Goal: Information Seeking & Learning: Learn about a topic

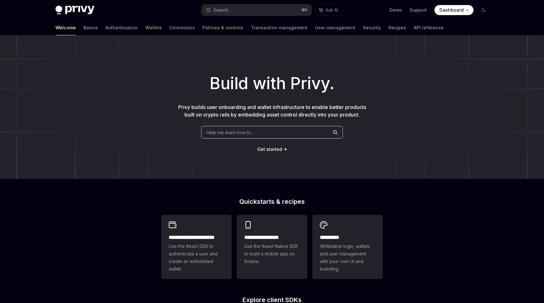
type textarea "*"
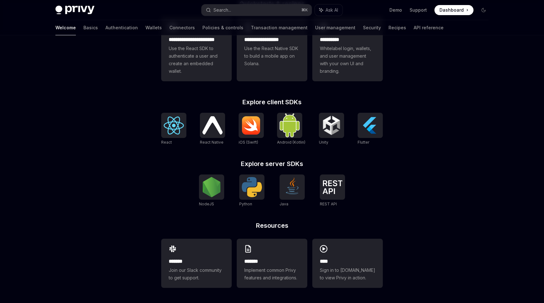
scroll to position [192, 0]
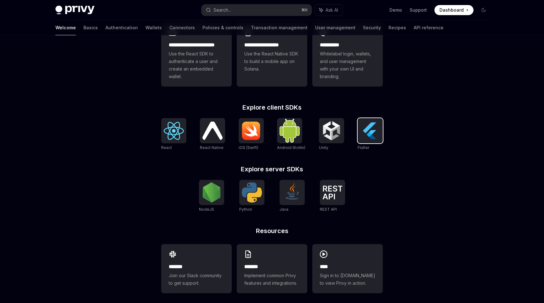
click at [365, 127] on img at bounding box center [370, 131] width 20 height 20
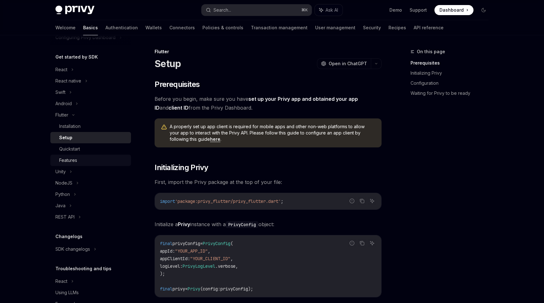
scroll to position [60, 0]
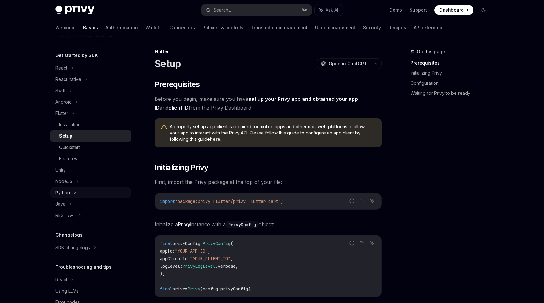
click at [67, 195] on div "Python" at bounding box center [62, 193] width 14 height 8
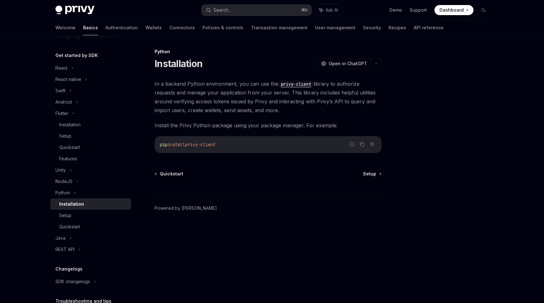
click at [81, 208] on link "Installation" at bounding box center [90, 203] width 81 height 11
click at [85, 214] on div "Setup" at bounding box center [93, 216] width 68 height 8
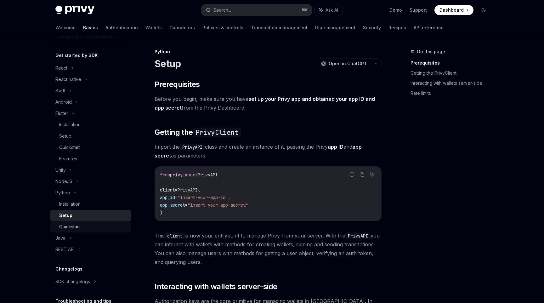
click at [94, 232] on link "Quickstart" at bounding box center [90, 226] width 81 height 11
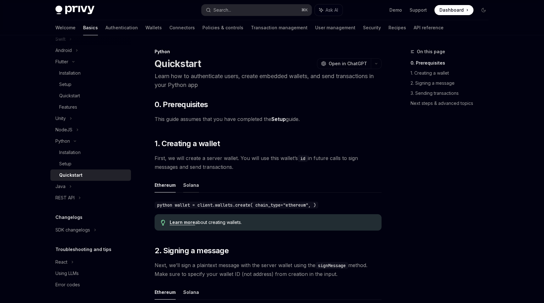
click at [186, 185] on button "Solana" at bounding box center [191, 185] width 16 height 15
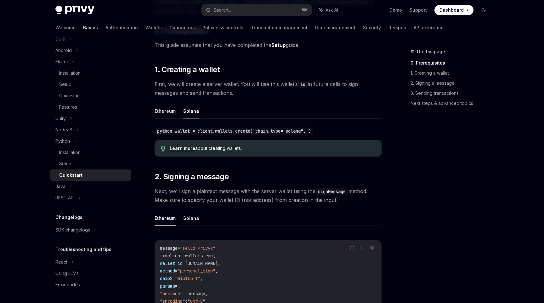
scroll to position [83, 0]
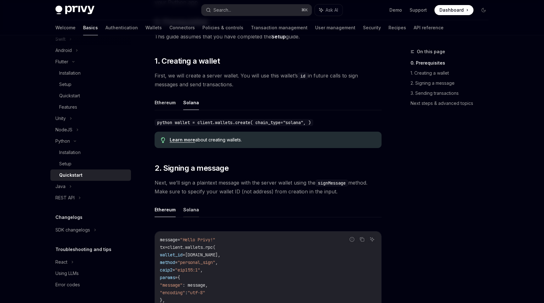
click at [190, 216] on button "Solana" at bounding box center [191, 209] width 16 height 15
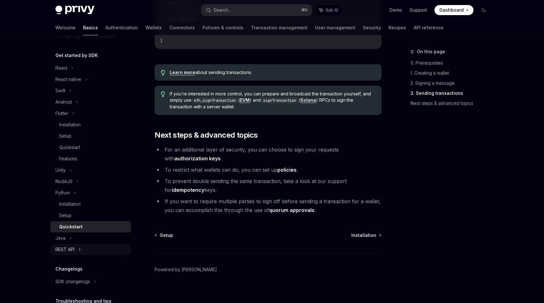
scroll to position [29, 0]
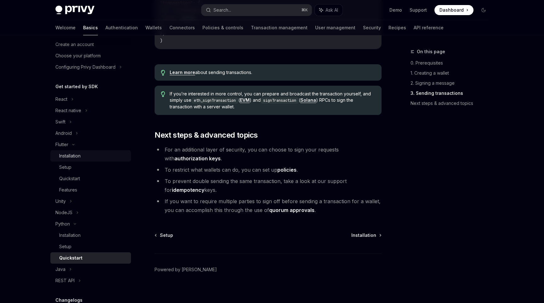
click at [68, 157] on div "Installation" at bounding box center [69, 156] width 21 height 8
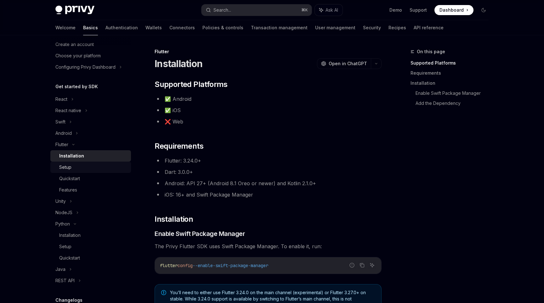
click at [73, 171] on link "Setup" at bounding box center [90, 167] width 81 height 11
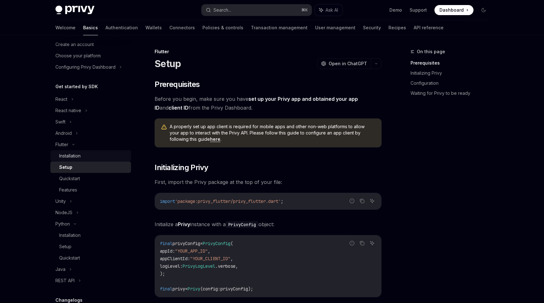
click at [73, 160] on link "Installation" at bounding box center [90, 155] width 81 height 11
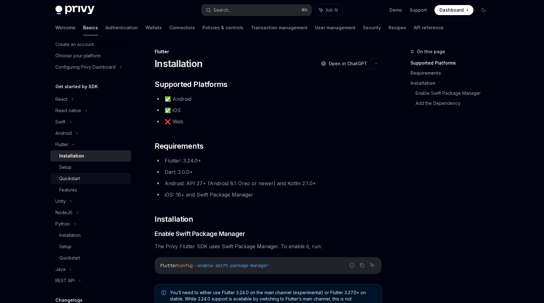
click at [84, 175] on div "Quickstart" at bounding box center [93, 179] width 68 height 8
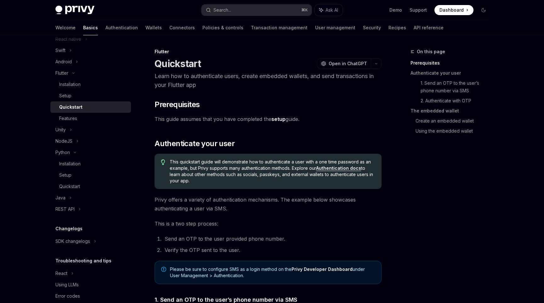
scroll to position [103, 0]
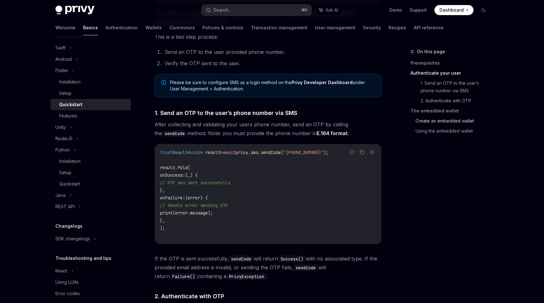
click at [454, 120] on link "Create an embedded wallet" at bounding box center [455, 121] width 78 height 10
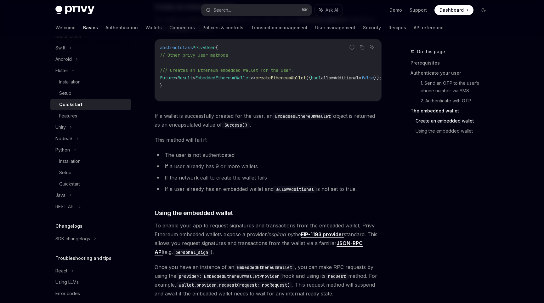
click at [444, 111] on link "The embedded wallet" at bounding box center [452, 111] width 83 height 10
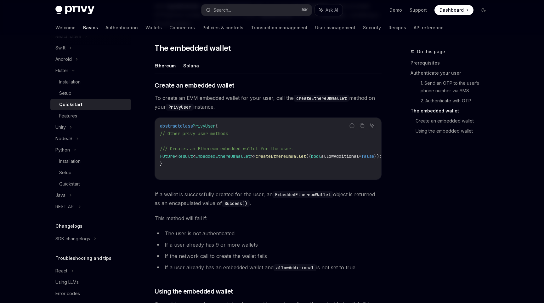
scroll to position [651, 0]
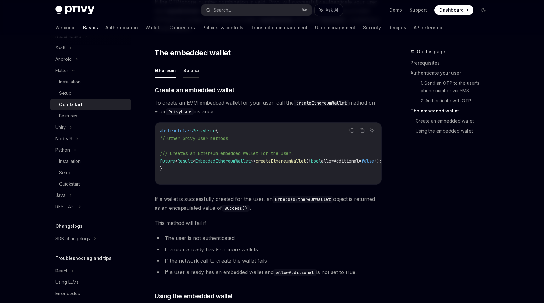
click at [196, 69] on button "Solana" at bounding box center [191, 70] width 16 height 15
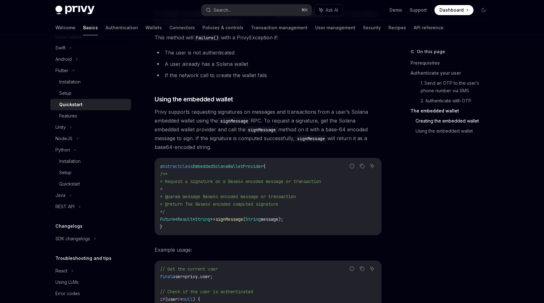
scroll to position [1015, 0]
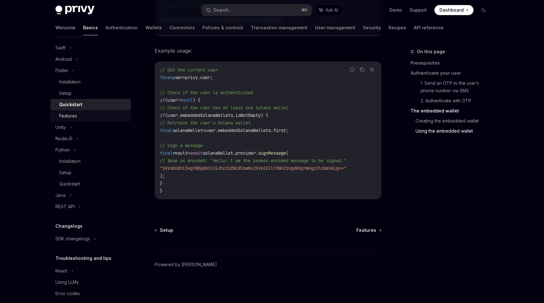
click at [85, 118] on div "Features" at bounding box center [93, 116] width 68 height 8
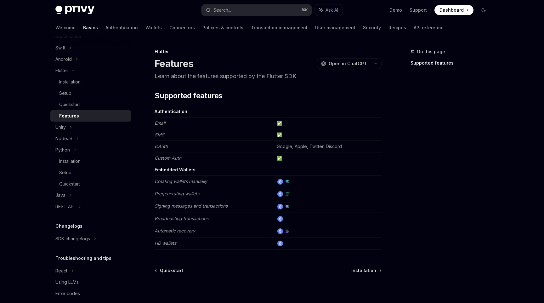
click at [169, 247] on td "HD wallets" at bounding box center [215, 243] width 120 height 12
click at [166, 245] on em "HD wallets" at bounding box center [166, 242] width 22 height 5
drag, startPoint x: 155, startPoint y: 244, endPoint x: 182, endPoint y: 244, distance: 27.4
click at [182, 244] on td "HD wallets" at bounding box center [215, 243] width 120 height 12
copy em "HD wallets"
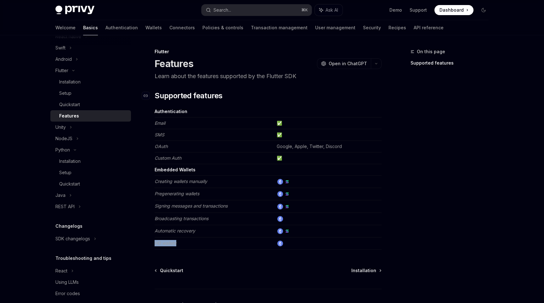
click at [270, 99] on h2 "​ Supported features" at bounding box center [268, 96] width 227 height 10
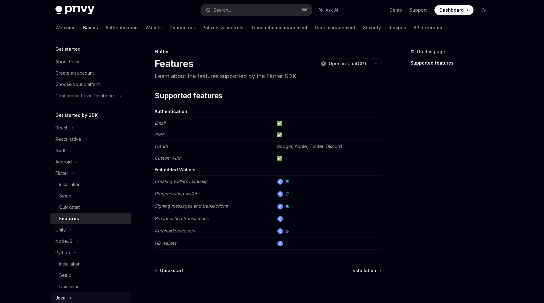
click at [90, 191] on link "Setup" at bounding box center [90, 195] width 81 height 11
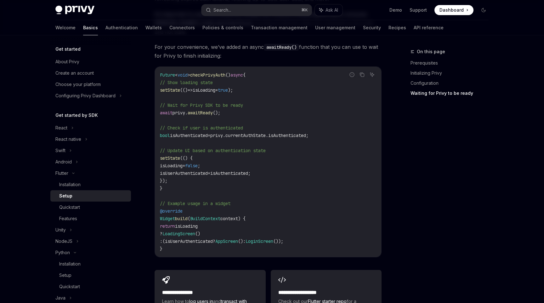
scroll to position [664, 0]
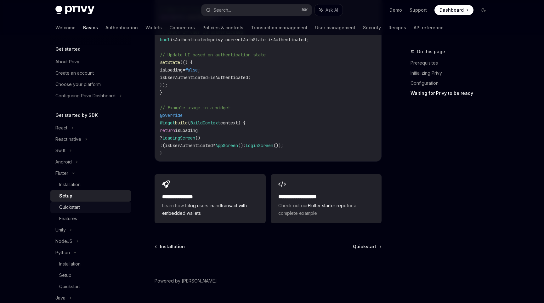
click at [77, 209] on div "Quickstart" at bounding box center [69, 207] width 21 height 8
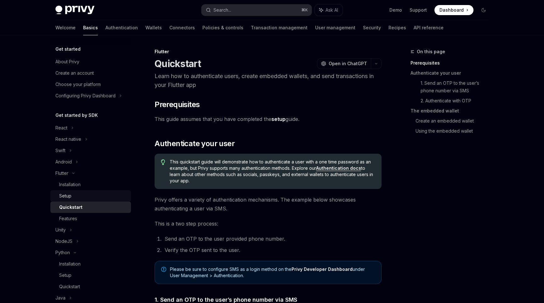
click at [88, 199] on div "Setup" at bounding box center [93, 196] width 68 height 8
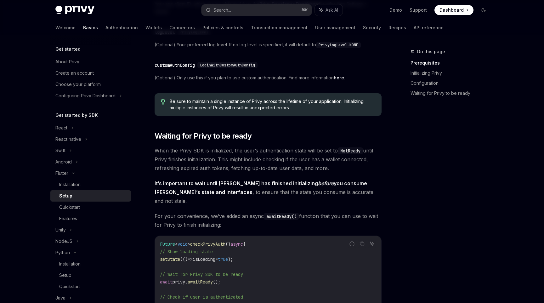
scroll to position [664, 0]
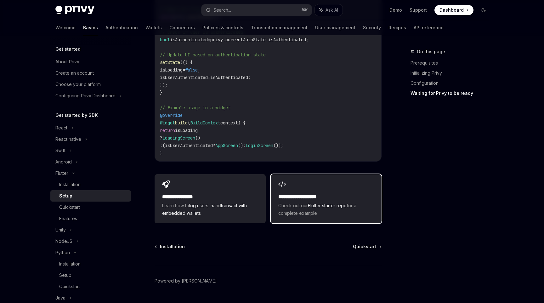
click at [337, 202] on span "Check out our Flutter starter repo for a complete example" at bounding box center [326, 209] width 96 height 15
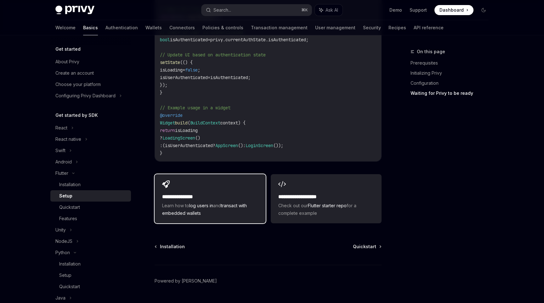
click at [234, 203] on link "transact with embedded wallets" at bounding box center [204, 209] width 85 height 13
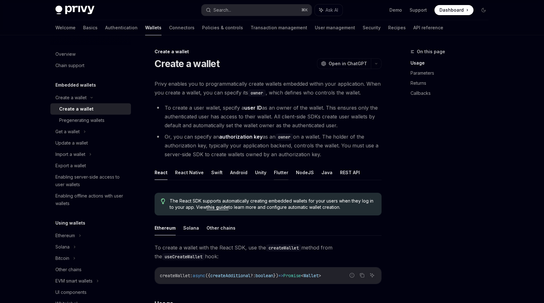
click at [278, 175] on button "Flutter" at bounding box center [281, 172] width 14 height 15
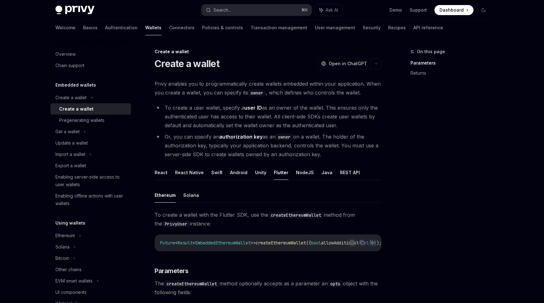
click at [180, 197] on ul "Ethereum Solana" at bounding box center [268, 195] width 227 height 15
click at [188, 197] on button "Solana" at bounding box center [191, 195] width 16 height 15
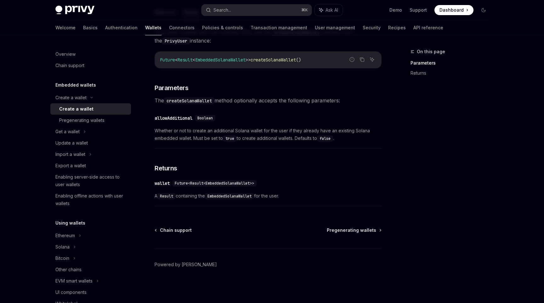
scroll to position [180, 0]
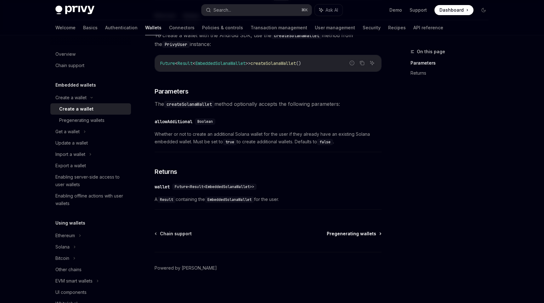
click at [352, 233] on span "Pregenerating wallets" at bounding box center [351, 234] width 49 height 6
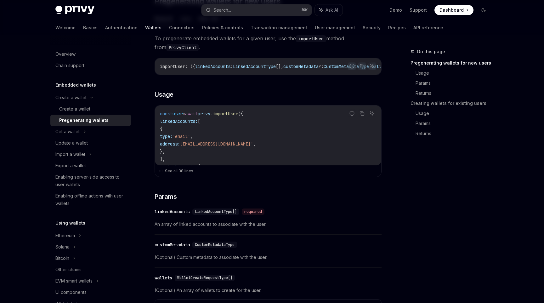
scroll to position [159, 0]
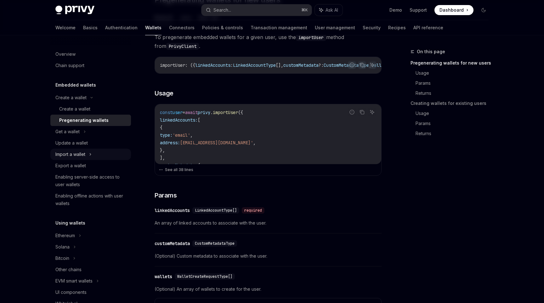
click at [83, 149] on div "Import a wallet" at bounding box center [90, 154] width 81 height 11
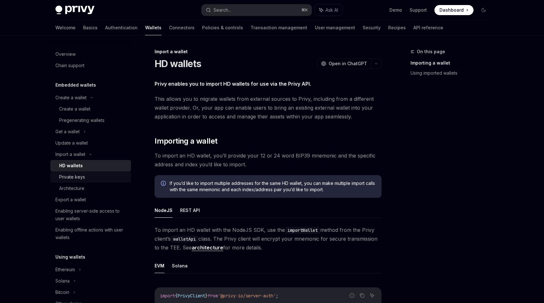
click at [81, 180] on div "Private keys" at bounding box center [72, 177] width 26 height 8
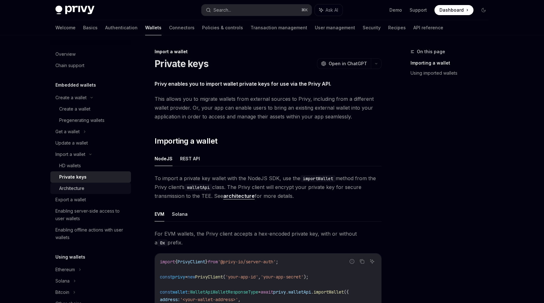
click at [92, 184] on link "Architecture" at bounding box center [90, 188] width 81 height 11
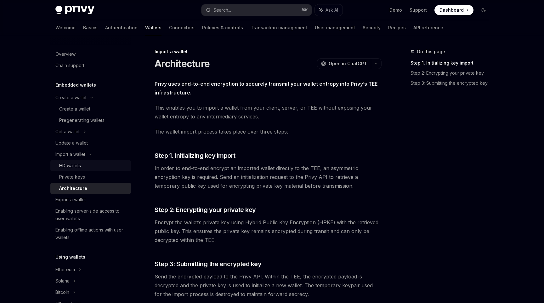
click at [93, 166] on div "HD wallets" at bounding box center [93, 166] width 68 height 8
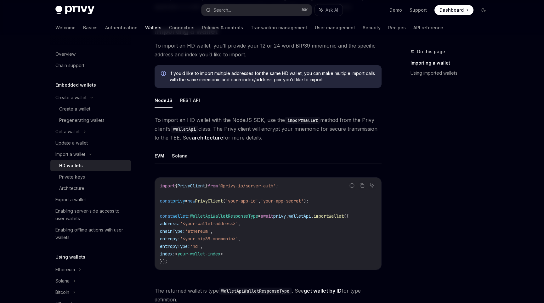
scroll to position [111, 0]
click at [168, 149] on ul "EVM Solana" at bounding box center [268, 155] width 227 height 15
click at [170, 153] on ul "EVM Solana" at bounding box center [268, 155] width 227 height 15
click at [177, 153] on button "Solana" at bounding box center [180, 155] width 16 height 15
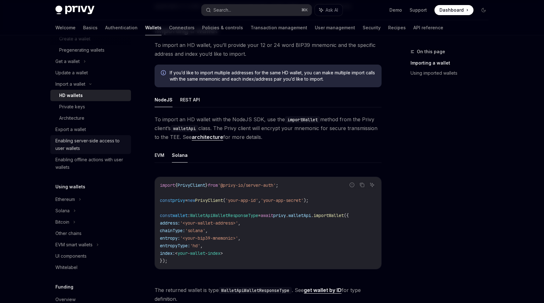
scroll to position [72, 0]
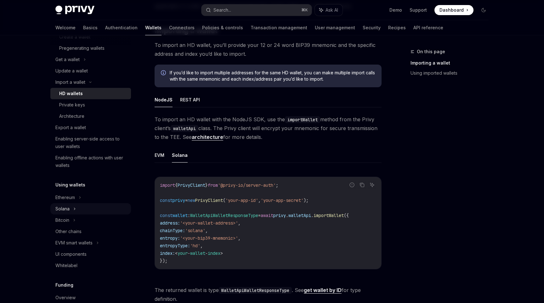
click at [84, 205] on div "Solana" at bounding box center [90, 208] width 81 height 11
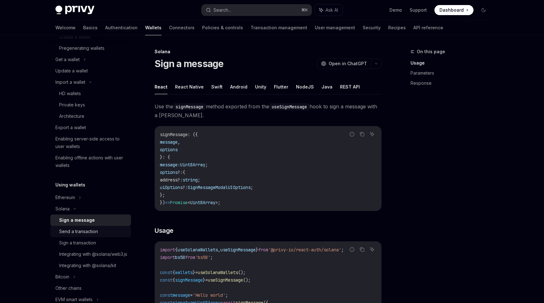
click at [105, 231] on div "Send a transaction" at bounding box center [93, 232] width 68 height 8
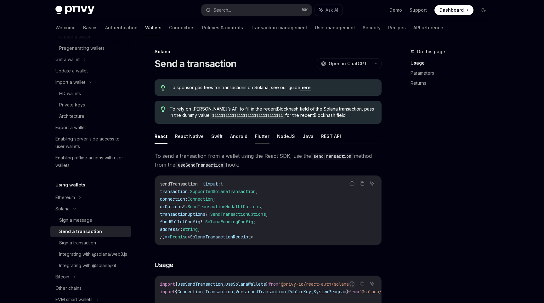
click at [257, 141] on button "Flutter" at bounding box center [262, 136] width 14 height 15
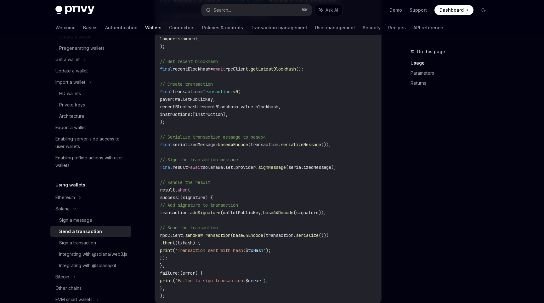
scroll to position [303, 0]
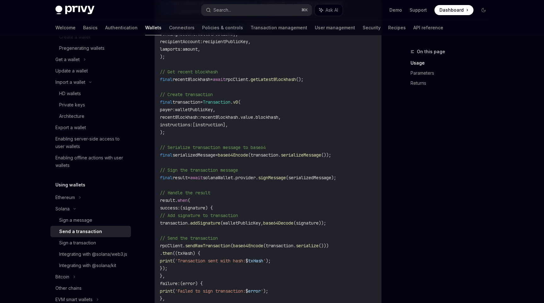
click at [120, 229] on div "Send a transaction" at bounding box center [93, 232] width 68 height 8
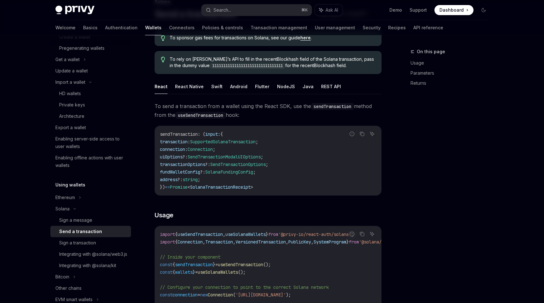
scroll to position [53, 0]
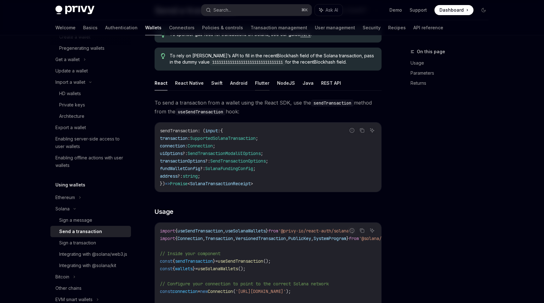
click at [259, 81] on button "Flutter" at bounding box center [262, 83] width 14 height 15
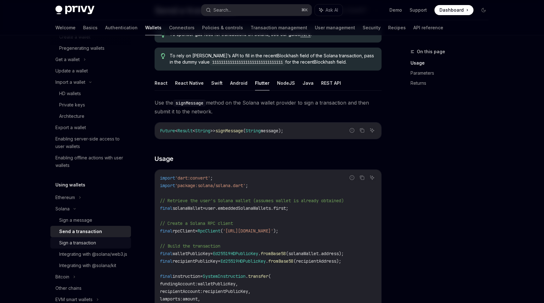
click at [108, 241] on div "Sign a transaction" at bounding box center [93, 243] width 68 height 8
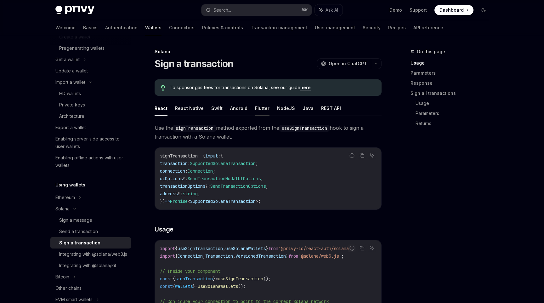
click at [260, 107] on button "Flutter" at bounding box center [262, 108] width 14 height 15
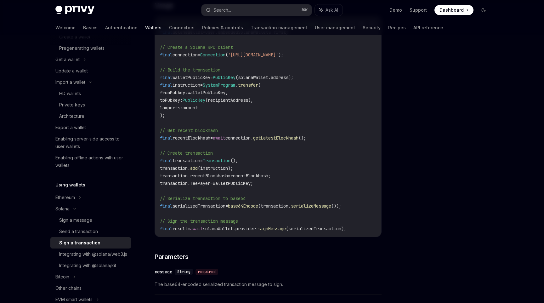
scroll to position [183, 0]
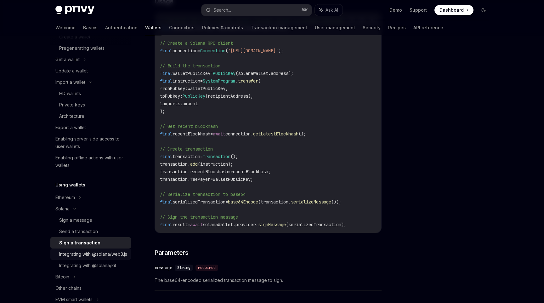
click at [113, 255] on div "Integrating with @solana/web3.js" at bounding box center [93, 254] width 68 height 8
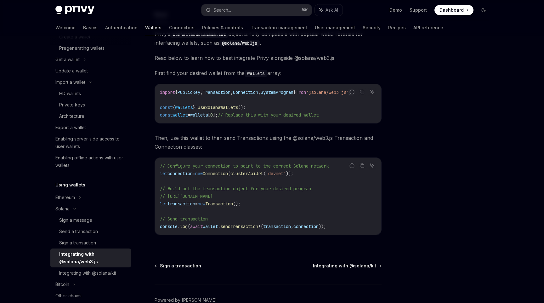
scroll to position [73, 0]
click at [93, 272] on div "Integrating with @solana/kit" at bounding box center [87, 273] width 57 height 8
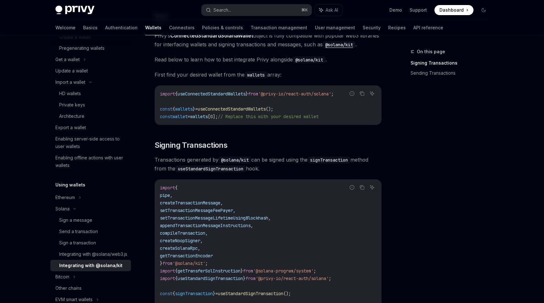
scroll to position [76, 0]
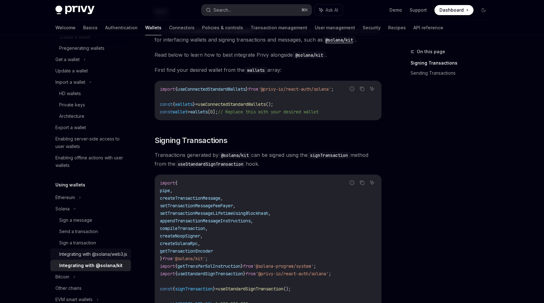
click at [102, 258] on div "Integrating with @solana/web3.js" at bounding box center [93, 254] width 68 height 8
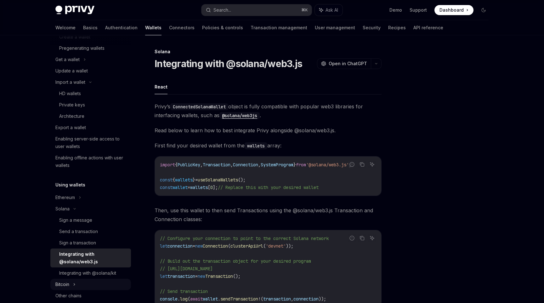
click at [99, 282] on div "Bitcoin" at bounding box center [90, 284] width 81 height 11
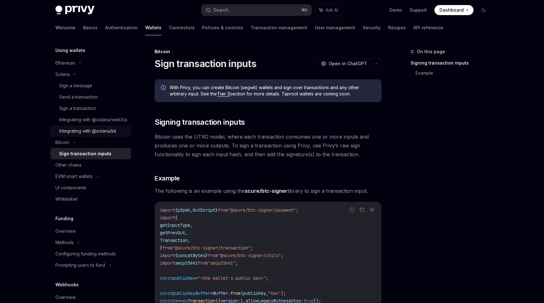
scroll to position [209, 0]
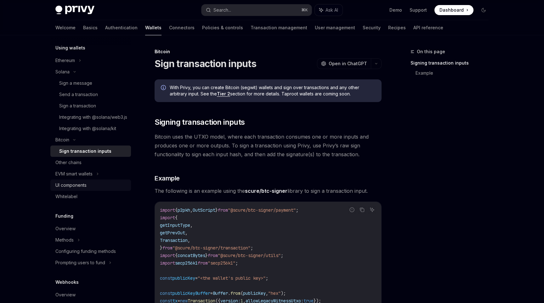
click at [98, 189] on div "UI components" at bounding box center [91, 185] width 72 height 8
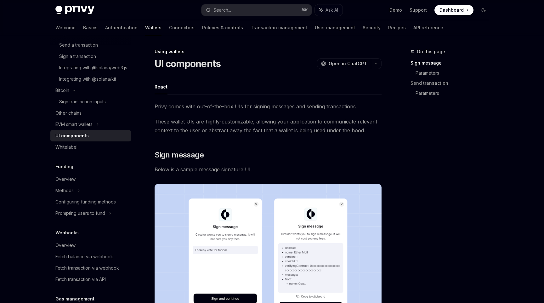
scroll to position [260, 0]
click at [98, 181] on div "Overview" at bounding box center [91, 178] width 72 height 8
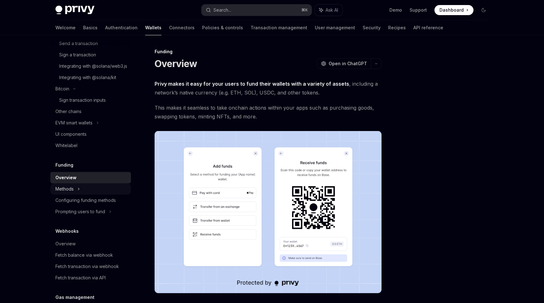
click at [98, 192] on div "Methods" at bounding box center [90, 188] width 81 height 11
type textarea "*"
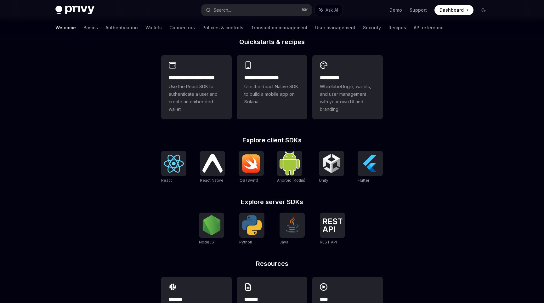
scroll to position [159, 0]
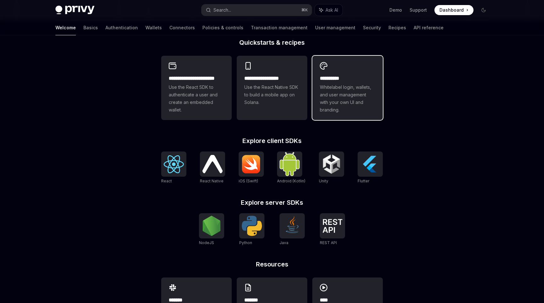
click at [350, 99] on span "Whitelabel login, wallets, and user management with your own UI and branding." at bounding box center [347, 98] width 55 height 30
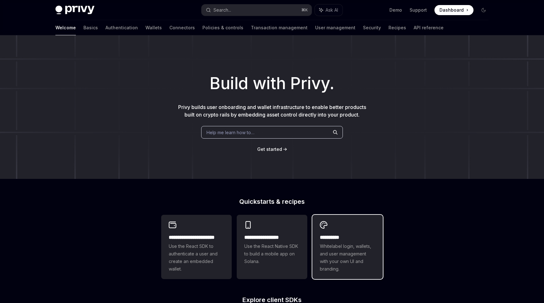
type textarea "*"
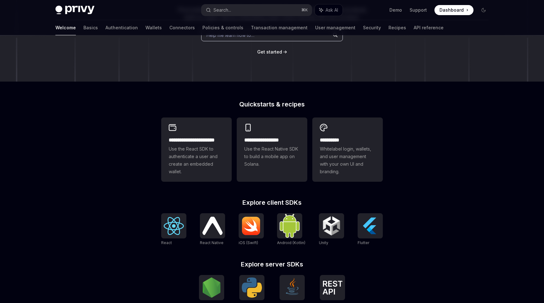
scroll to position [98, 0]
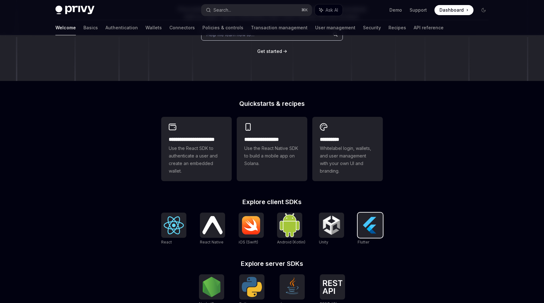
click at [367, 217] on img at bounding box center [370, 225] width 20 height 20
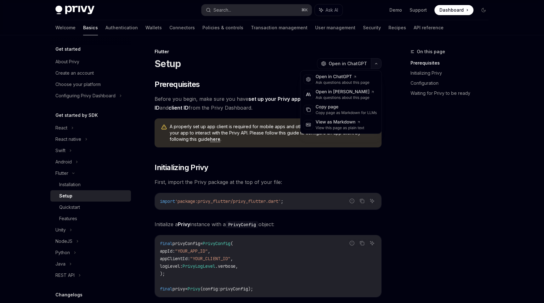
click at [378, 66] on button "button" at bounding box center [376, 63] width 11 height 11
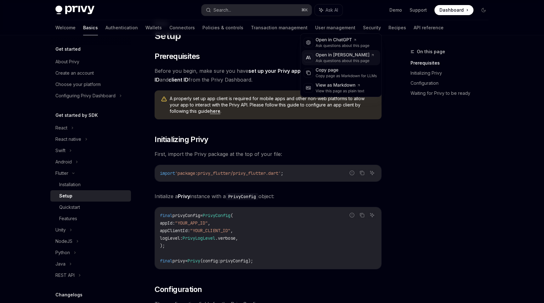
scroll to position [39, 0]
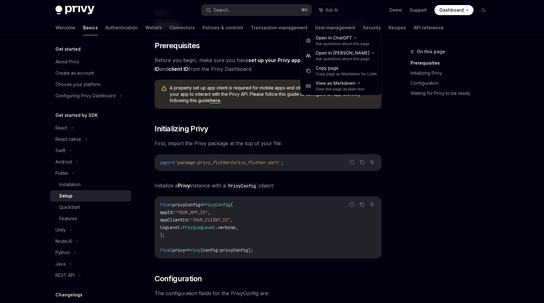
click at [435, 252] on div "On this page Prerequisites Initializing Privy Configuration Waiting for Privy t…" at bounding box center [446, 175] width 96 height 255
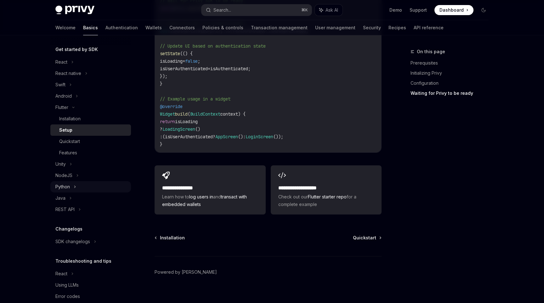
scroll to position [77, 0]
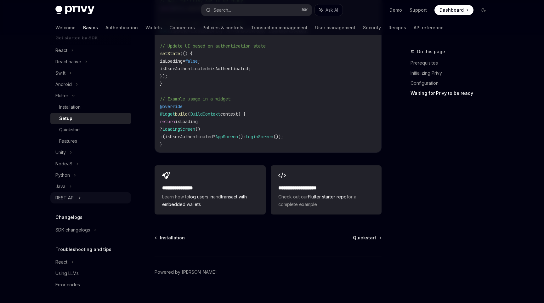
click at [79, 198] on icon at bounding box center [79, 198] width 3 height 8
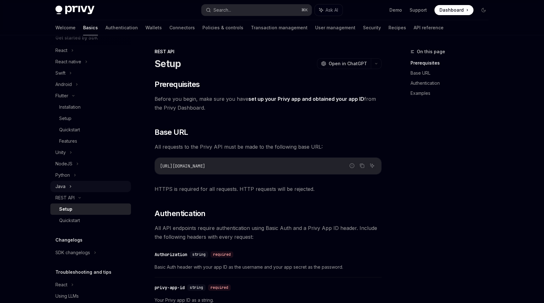
click at [65, 181] on div "Java" at bounding box center [90, 186] width 81 height 11
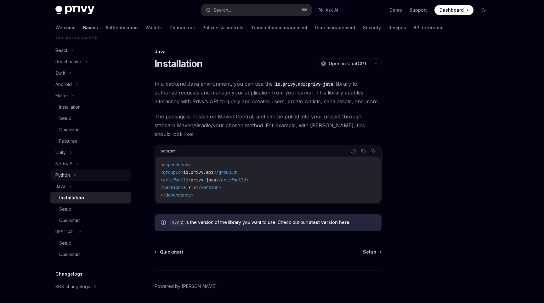
click at [66, 179] on div "Python" at bounding box center [62, 175] width 14 height 8
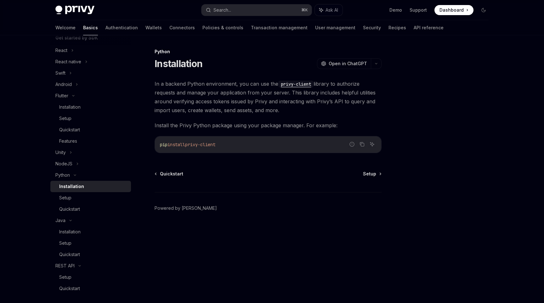
click at [74, 185] on div "Installation" at bounding box center [71, 187] width 25 height 8
click at [86, 197] on div "Setup" at bounding box center [93, 198] width 68 height 8
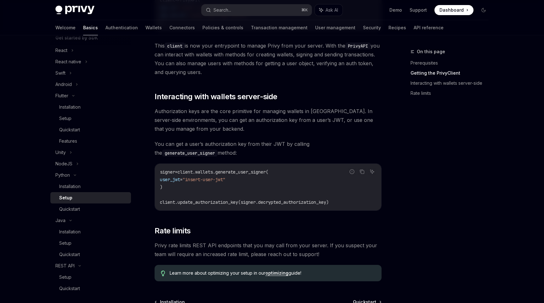
scroll to position [262, 0]
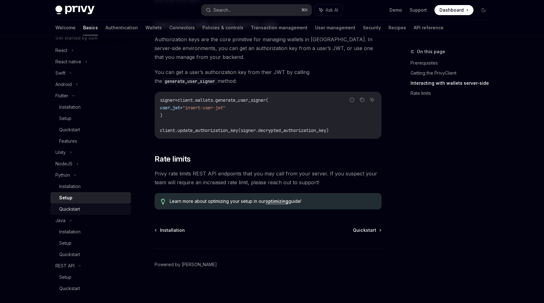
click at [116, 211] on div "Quickstart" at bounding box center [93, 209] width 68 height 8
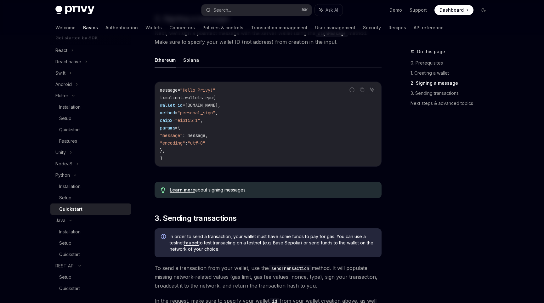
scroll to position [255, 0]
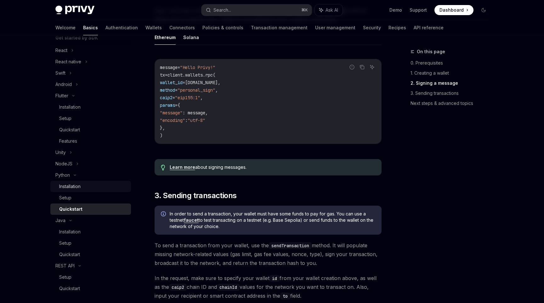
click at [99, 182] on link "Installation" at bounding box center [90, 186] width 81 height 11
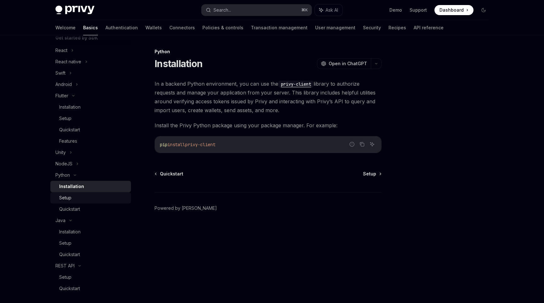
click at [95, 194] on div "Setup" at bounding box center [93, 198] width 68 height 8
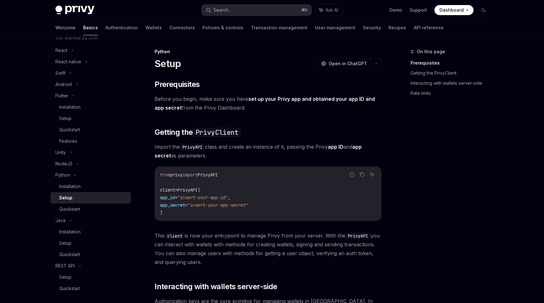
click at [95, 202] on link "Setup" at bounding box center [90, 197] width 81 height 11
click at [95, 205] on div "Quickstart" at bounding box center [93, 209] width 68 height 8
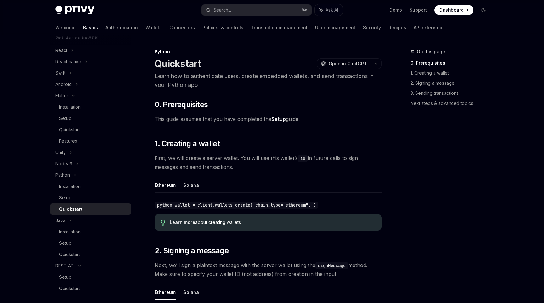
click at [197, 190] on button "Solana" at bounding box center [191, 185] width 16 height 15
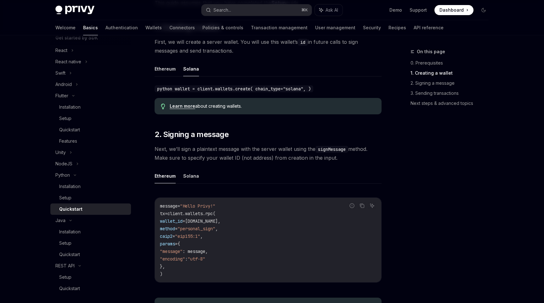
scroll to position [123, 0]
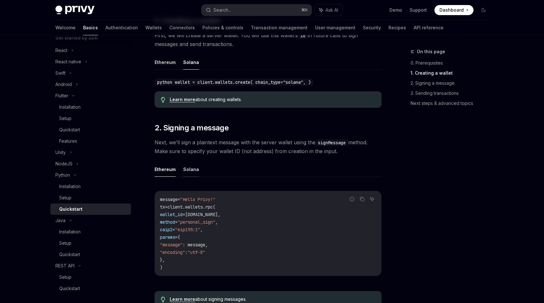
click at [192, 163] on button "Solana" at bounding box center [191, 169] width 16 height 15
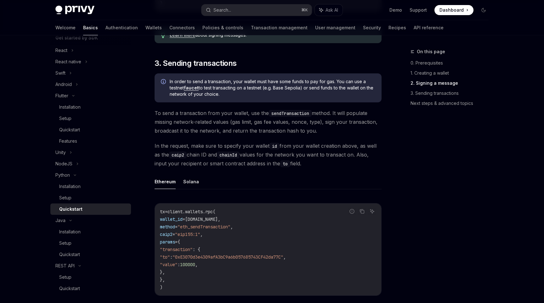
scroll to position [381, 0]
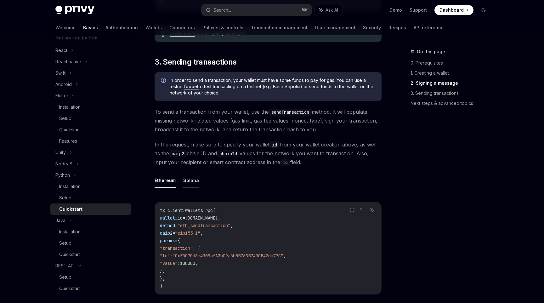
click at [189, 187] on button "Solana" at bounding box center [191, 180] width 16 height 15
type textarea "*"
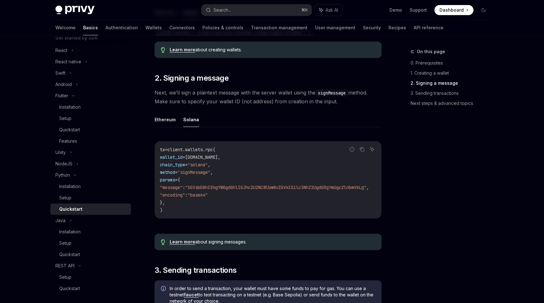
scroll to position [135, 0]
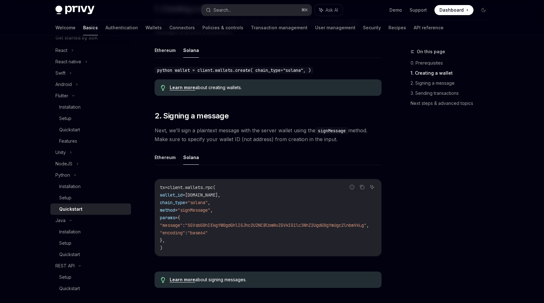
click at [446, 9] on span "Dashboard" at bounding box center [452, 10] width 24 height 6
